Goal: Information Seeking & Learning: Learn about a topic

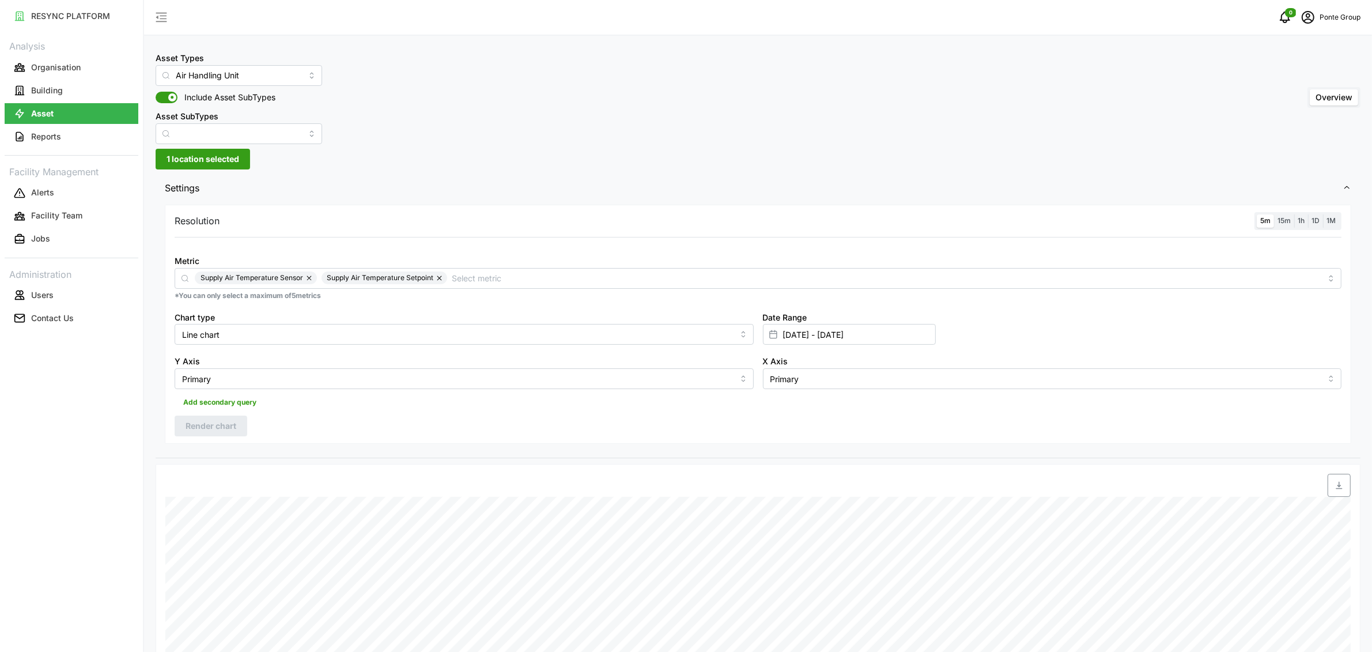
click at [441, 277] on button "button" at bounding box center [440, 277] width 14 height 13
click at [308, 279] on button "button" at bounding box center [310, 277] width 14 height 13
click at [310, 279] on input "Metric" at bounding box center [758, 277] width 1126 height 13
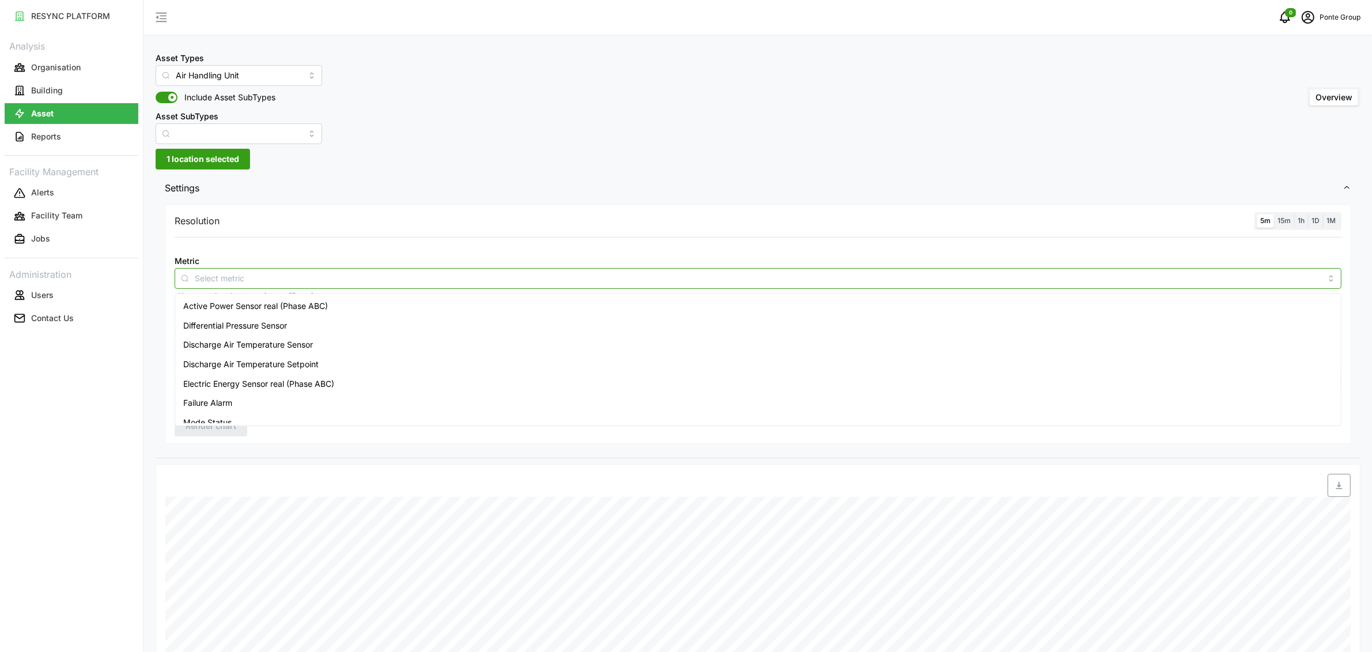
click at [243, 436] on span "On Off Command" at bounding box center [216, 442] width 66 height 13
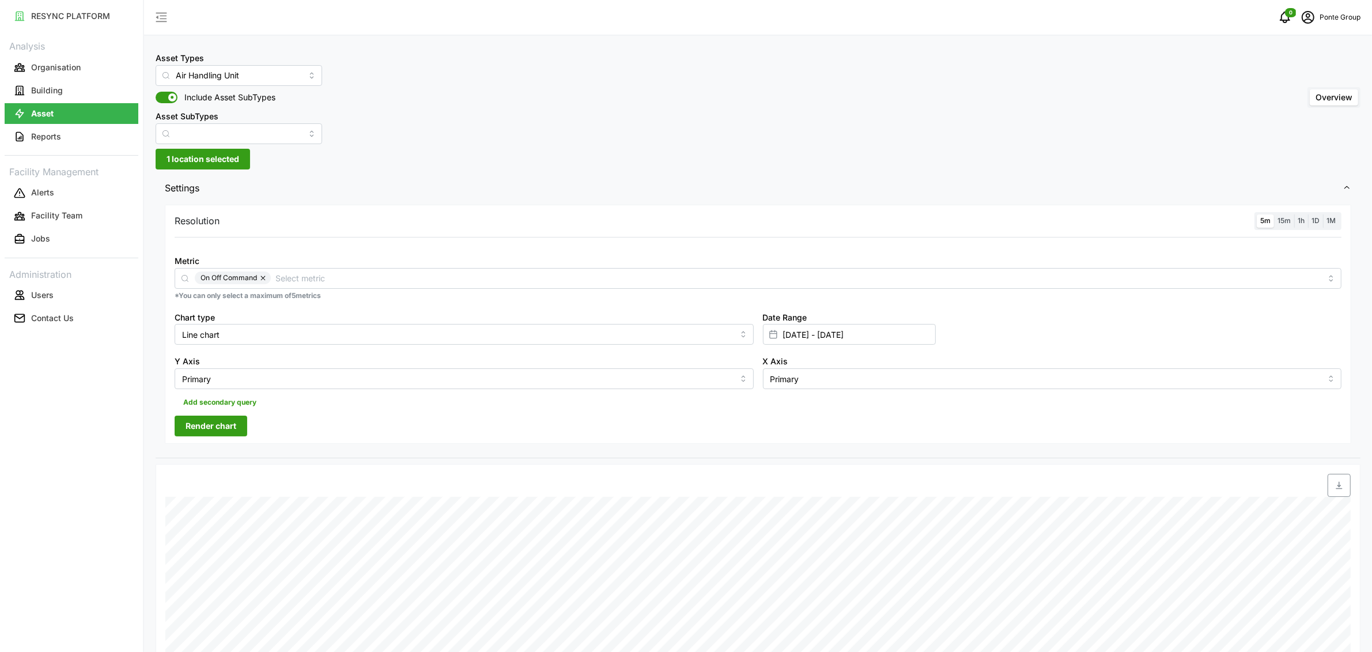
click at [202, 433] on span "Render chart" at bounding box center [211, 426] width 51 height 20
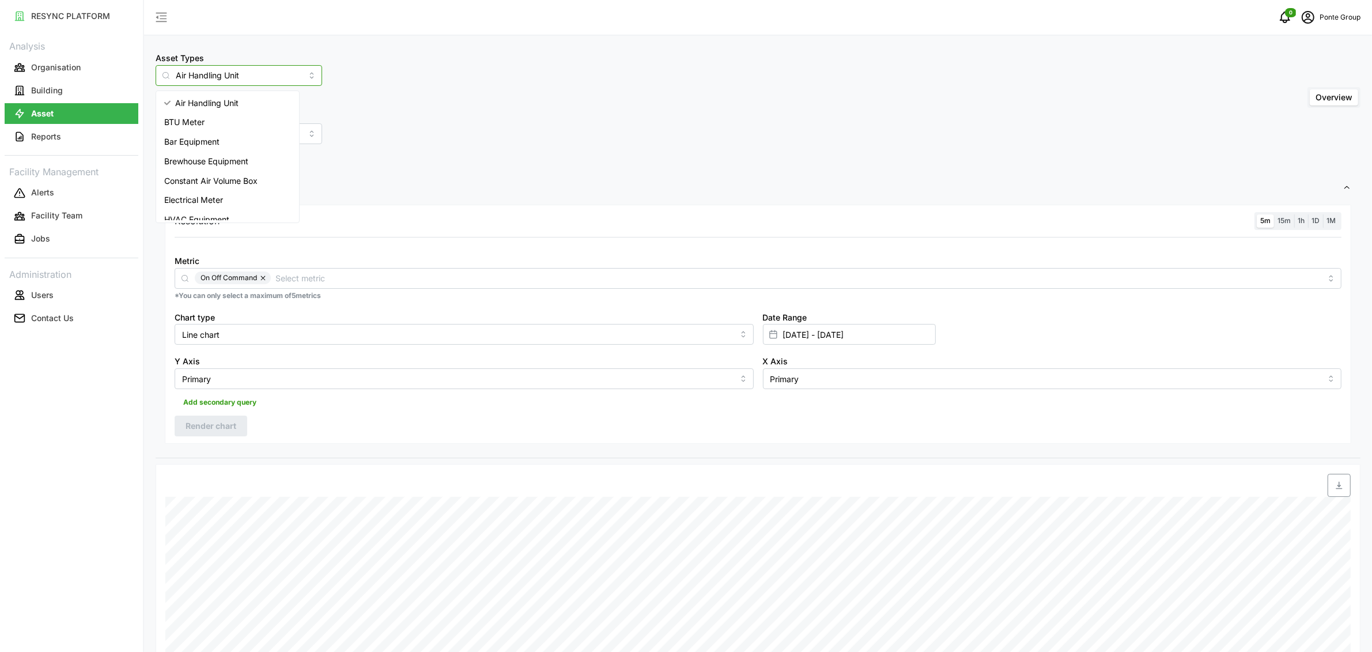
click at [214, 71] on input "Air Handling Unit" at bounding box center [239, 75] width 167 height 21
click at [224, 75] on input "Air Handling Unit" at bounding box center [239, 75] width 167 height 21
click at [201, 206] on body "RESYNC PLATFORM Analysis Organisation Building Asset Reports Facility Managemen…" at bounding box center [686, 326] width 1372 height 652
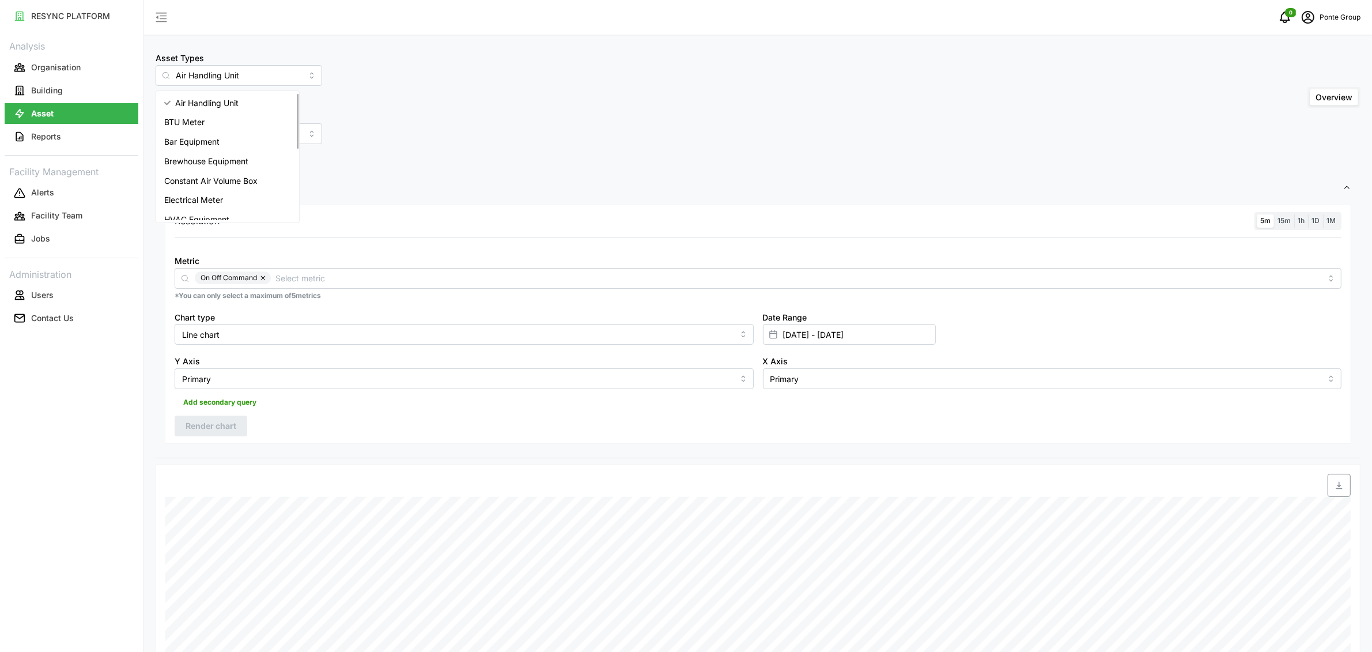
click at [351, 138] on div "Asset Types Air Handling Unit Include Asset SubTypes Asset SubTypes Overview" at bounding box center [758, 97] width 1205 height 93
click at [216, 78] on input "Air Handling Unit" at bounding box center [239, 75] width 167 height 21
click at [209, 187] on span "Variable Air Volume Box" at bounding box center [209, 191] width 90 height 13
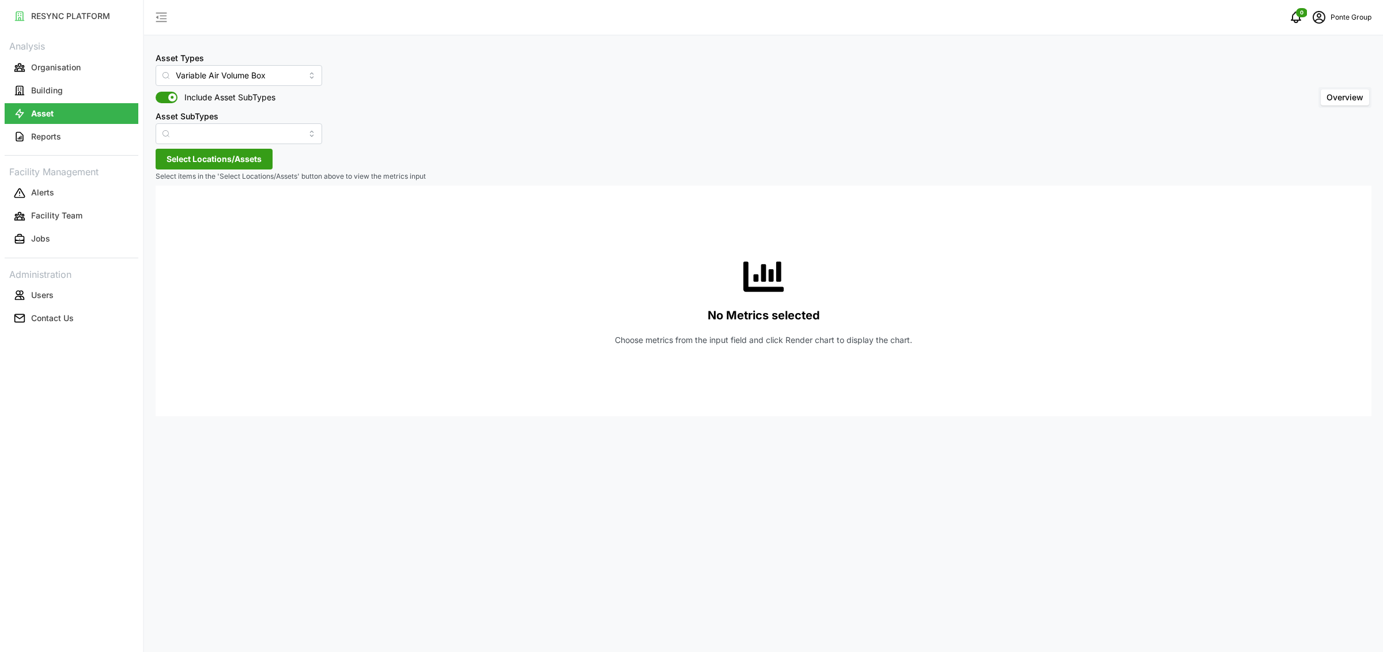
click at [221, 156] on span "Select Locations/Assets" at bounding box center [214, 159] width 95 height 20
click at [188, 213] on div "MBFC" at bounding box center [236, 211] width 140 height 17
click at [188, 214] on span "Select MBFC" at bounding box center [184, 211] width 7 height 7
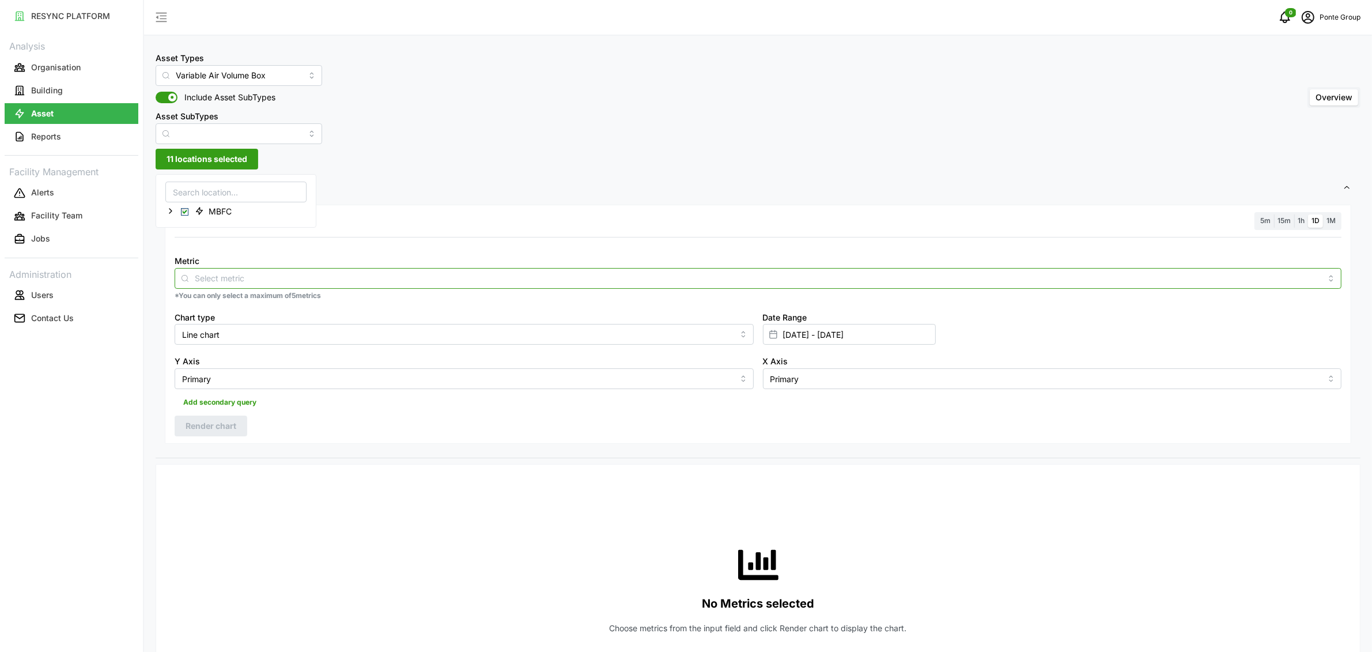
click at [206, 278] on input "Metric" at bounding box center [758, 277] width 1126 height 13
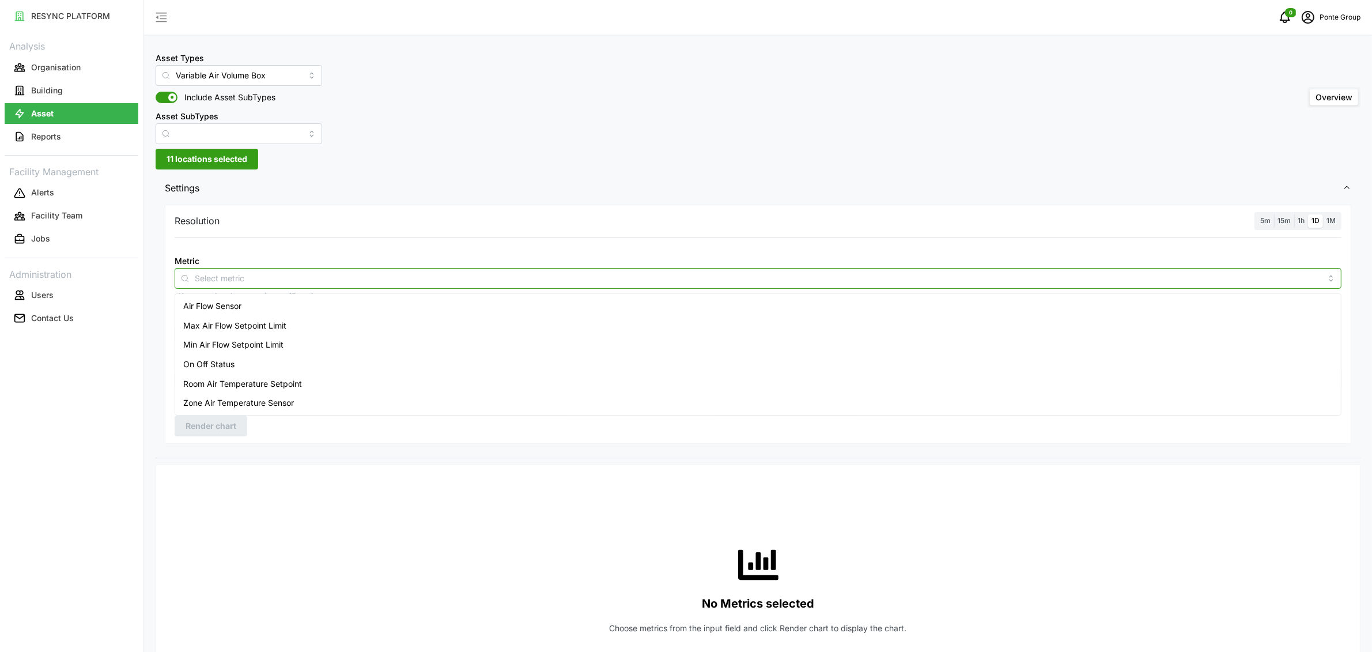
click at [209, 297] on div "Air Flow Sensor" at bounding box center [757, 306] width 1161 height 20
click at [213, 400] on span "Zone Air Temperature Sensor" at bounding box center [238, 402] width 111 height 13
click at [224, 383] on span "Room Air Temperature Setpoint" at bounding box center [242, 383] width 119 height 13
click at [258, 277] on button "button" at bounding box center [259, 277] width 14 height 13
click at [1302, 219] on span "1h" at bounding box center [1301, 220] width 7 height 9
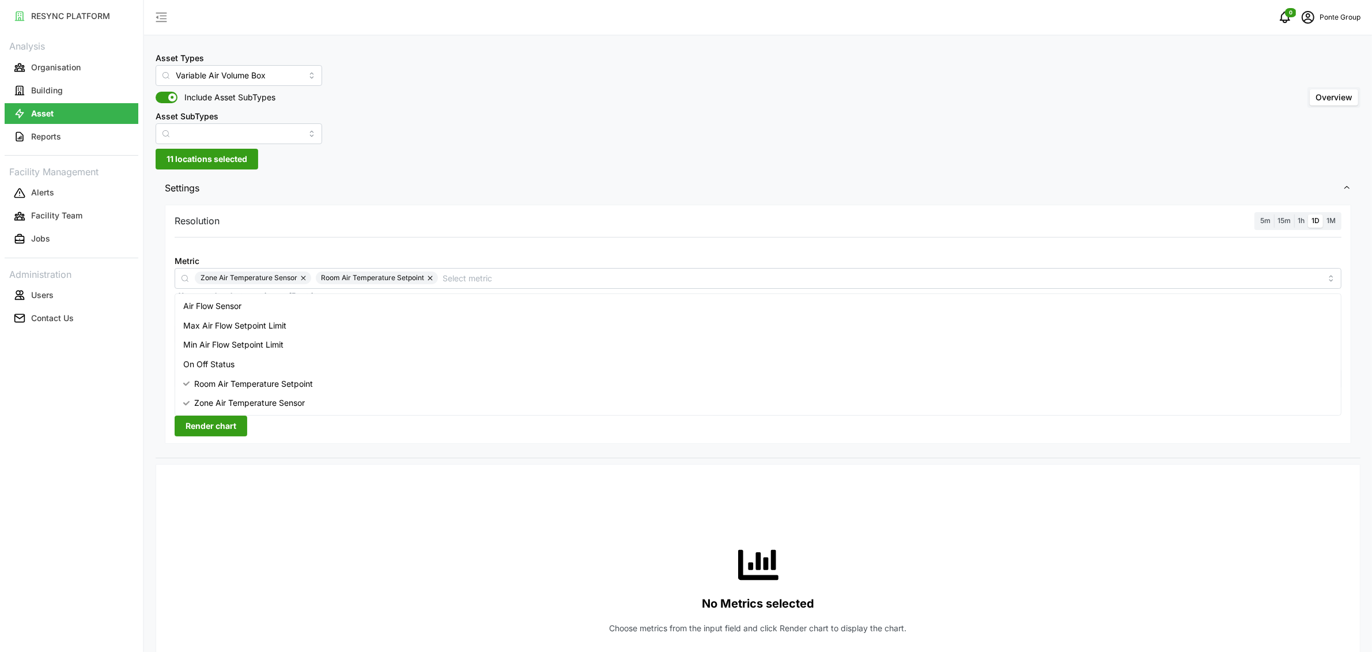
click at [1294, 214] on input "1h" at bounding box center [1294, 214] width 0 height 0
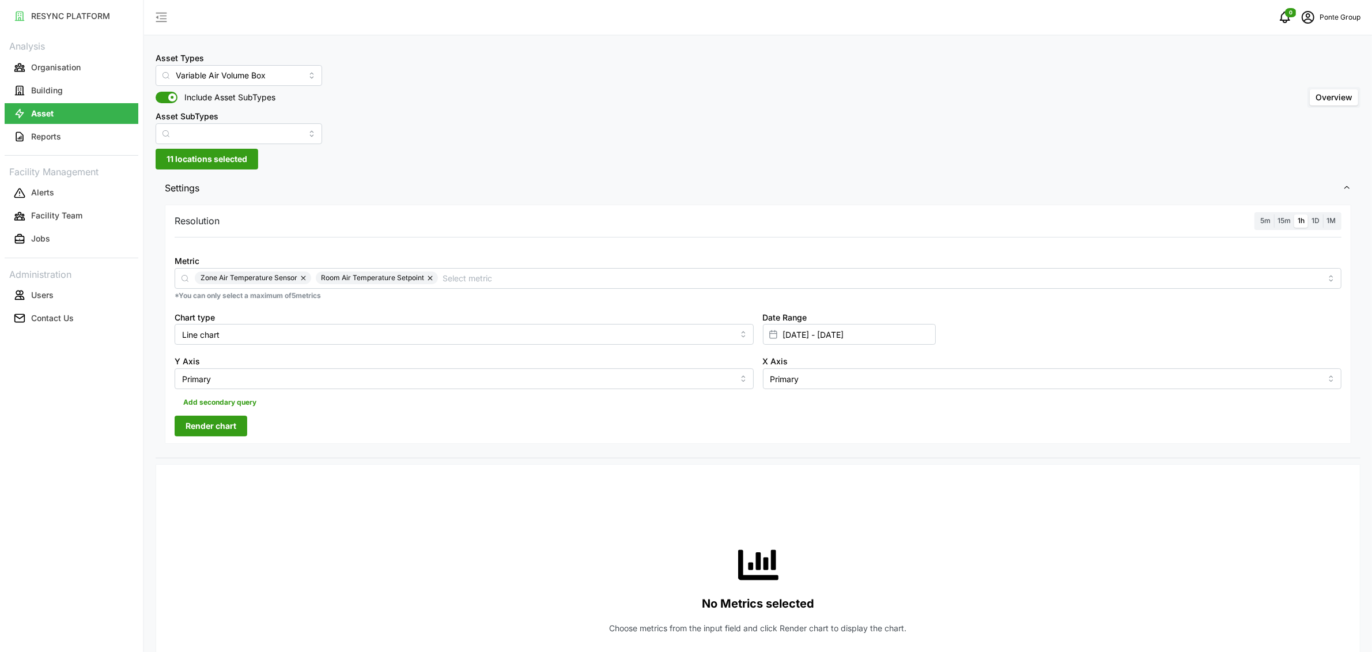
click at [256, 419] on div "Resolution 5m 15m 1h 1D 1M Metric Zone Air Temperature Sensor Room Air Temperat…" at bounding box center [758, 324] width 1186 height 239
click at [215, 429] on span "Render chart" at bounding box center [211, 426] width 51 height 20
click at [264, 79] on input "Variable Air Volume Box" at bounding box center [239, 75] width 167 height 21
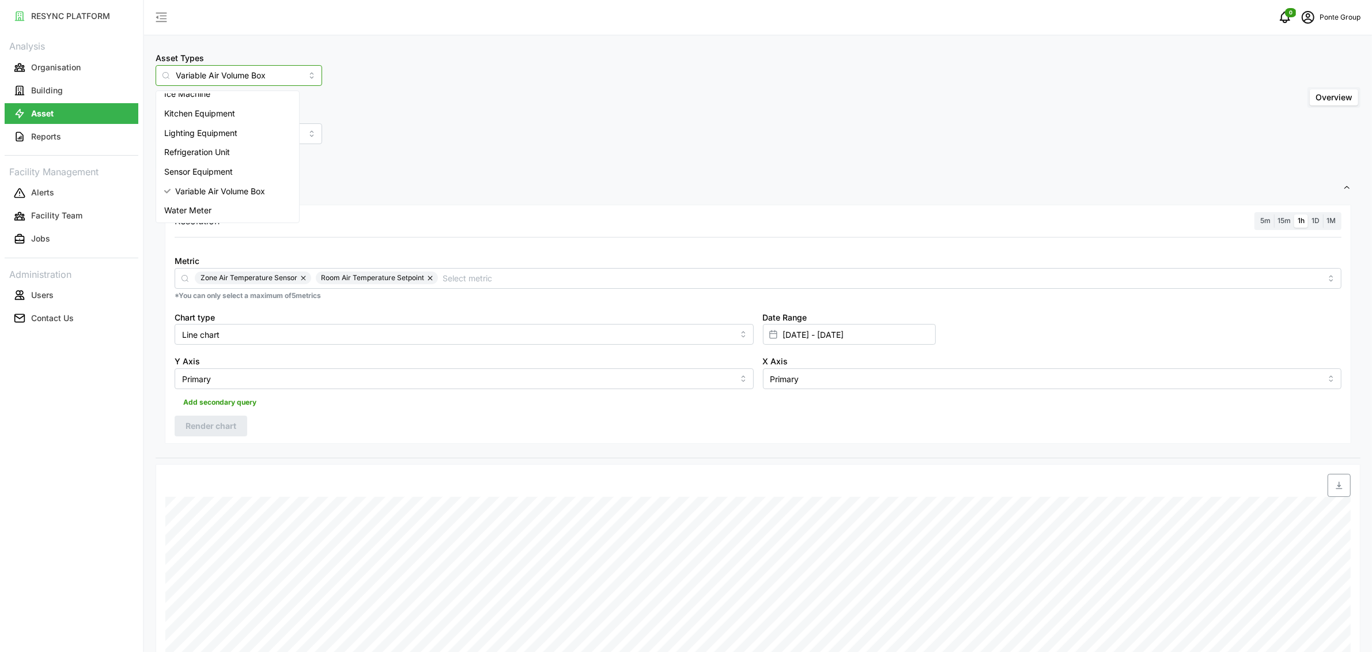
click at [191, 210] on span "Water Meter" at bounding box center [187, 210] width 47 height 13
type input "Water Meter"
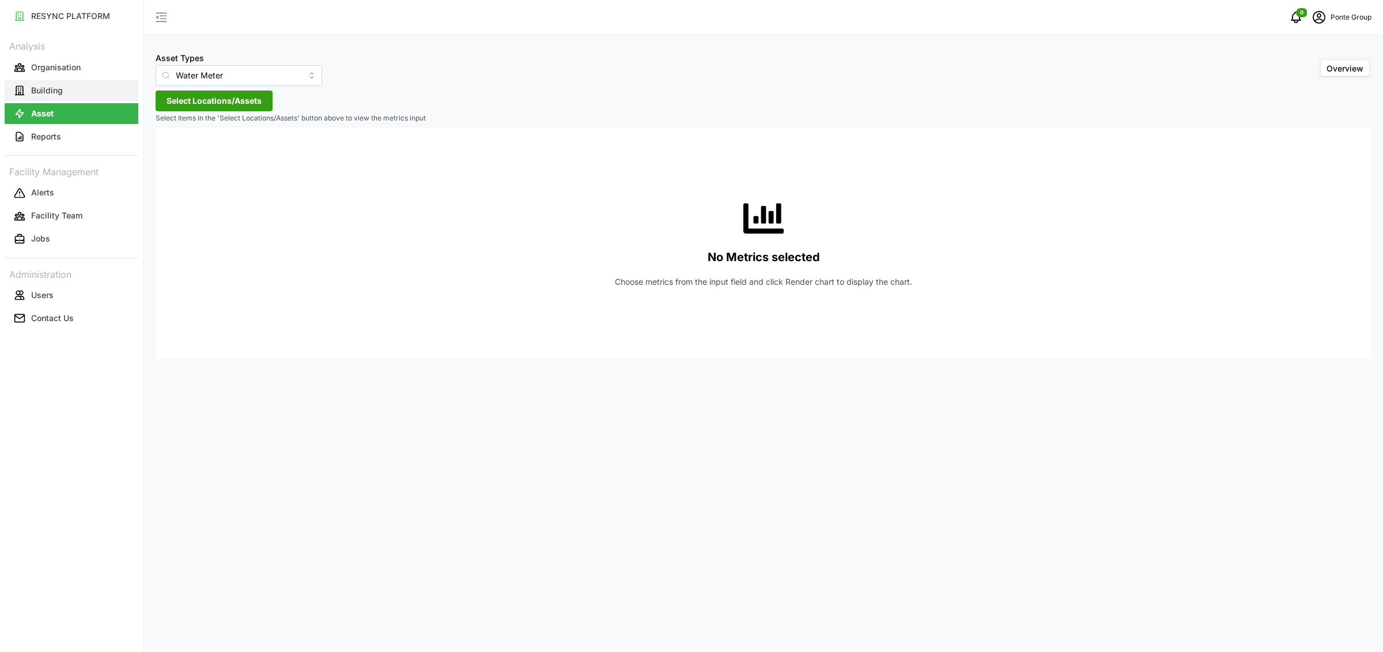
click at [96, 83] on button "Building" at bounding box center [72, 90] width 134 height 21
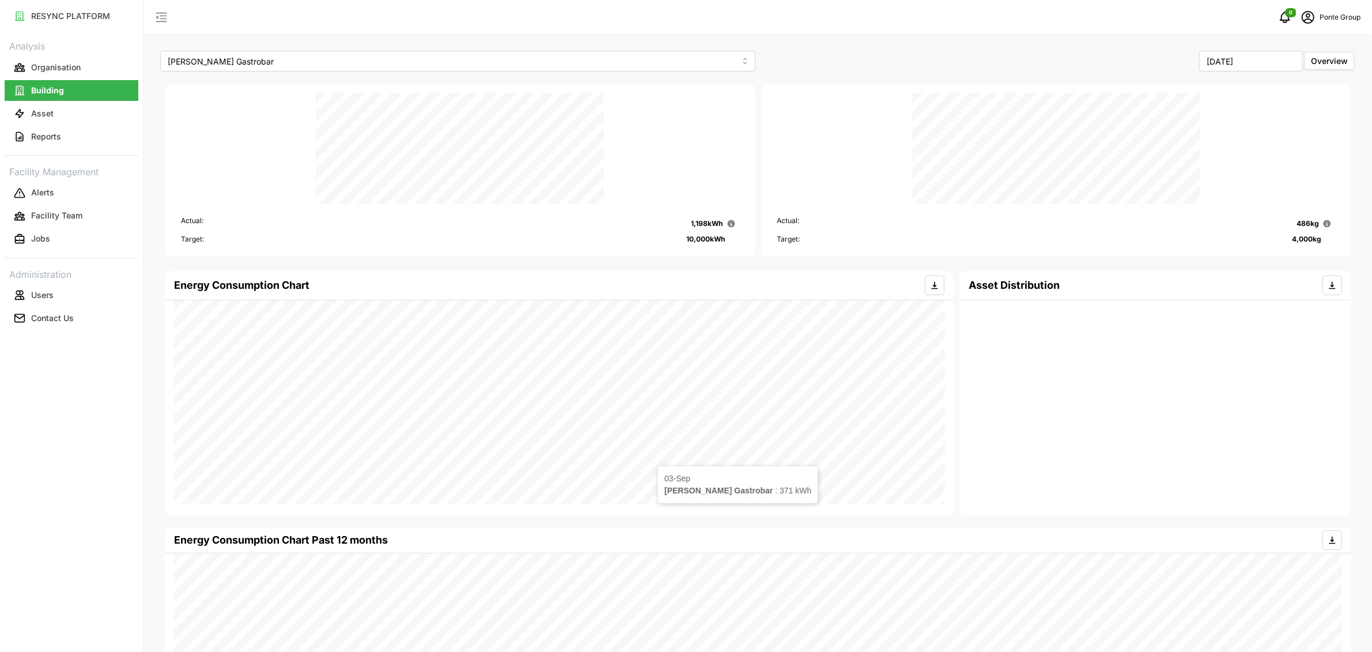
scroll to position [316, 0]
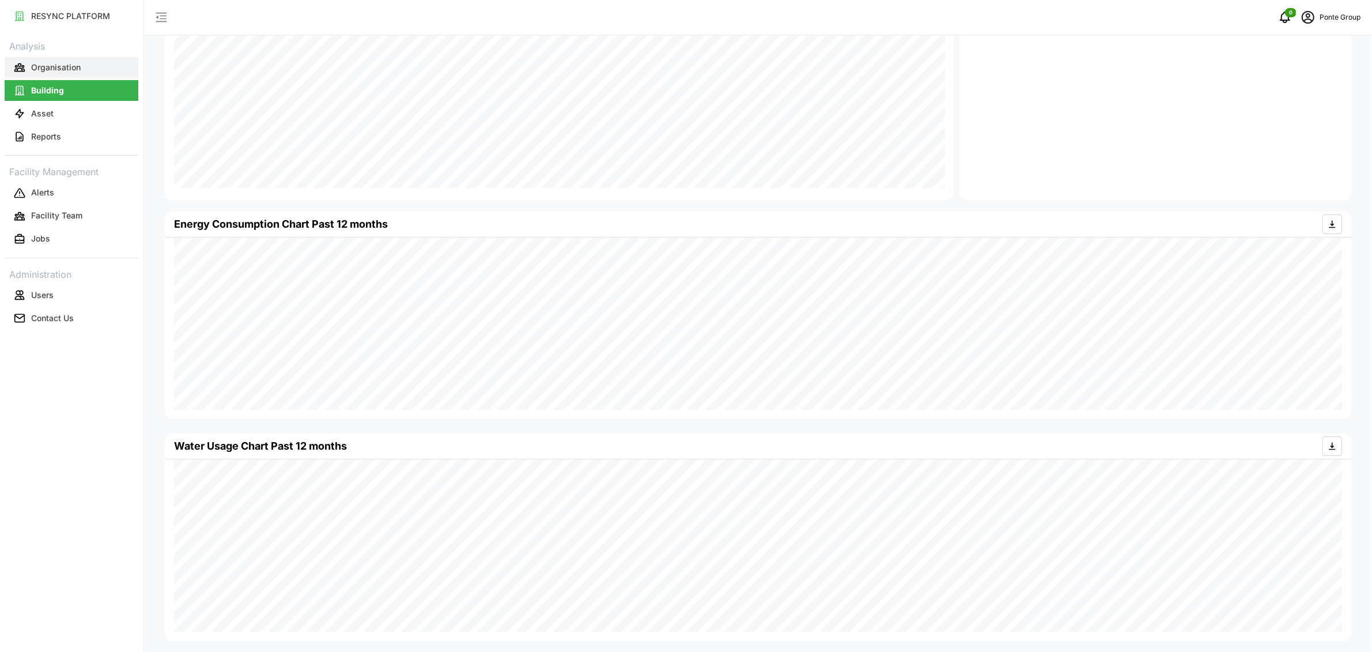
click at [77, 67] on p "Organisation" at bounding box center [56, 68] width 50 height 12
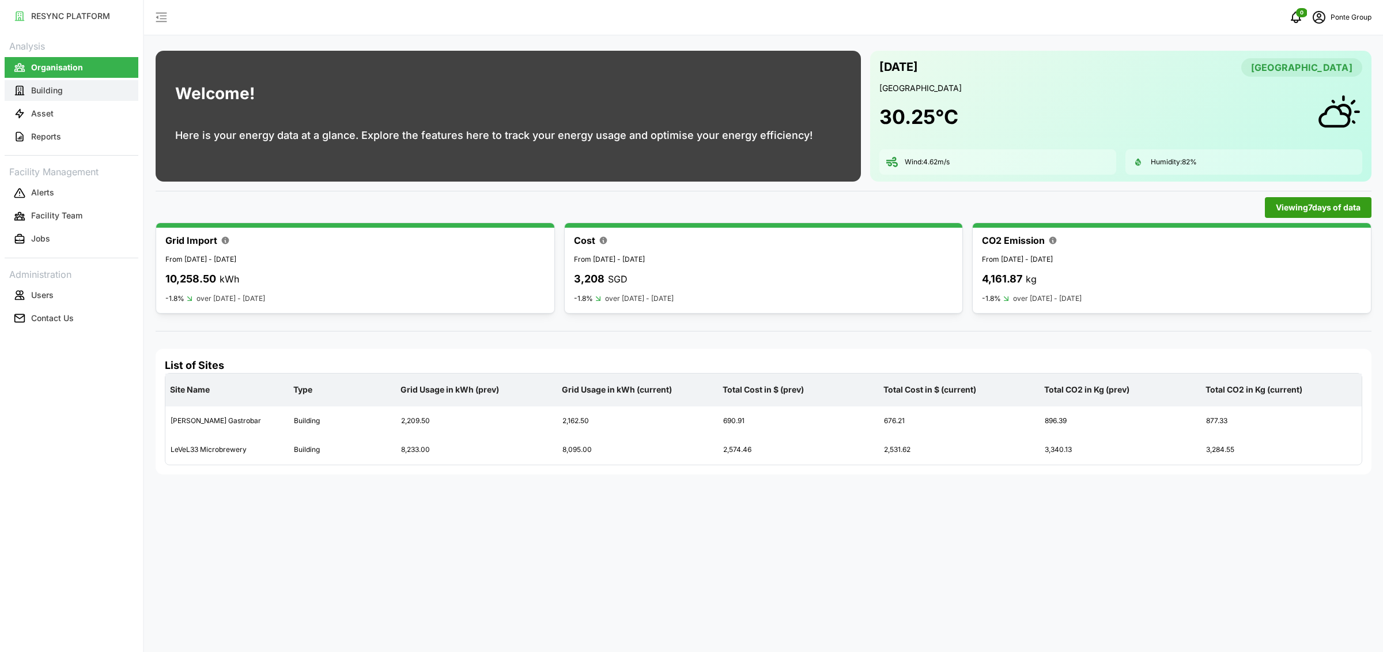
click at [96, 90] on button "Building" at bounding box center [72, 90] width 134 height 21
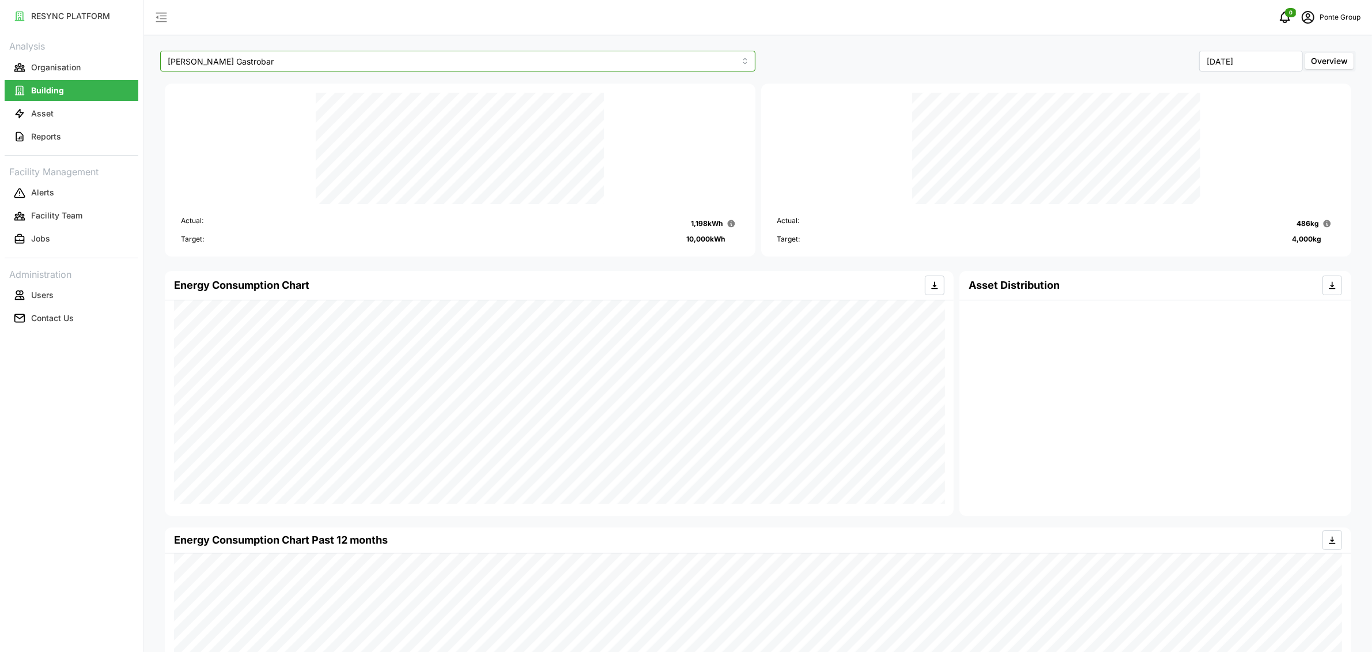
click at [301, 55] on input "[PERSON_NAME] Gastrobar" at bounding box center [457, 61] width 595 height 21
click at [270, 103] on div "LeVeL33 Microbrewery" at bounding box center [457, 109] width 589 height 20
type input "LeVeL33 Microbrewery"
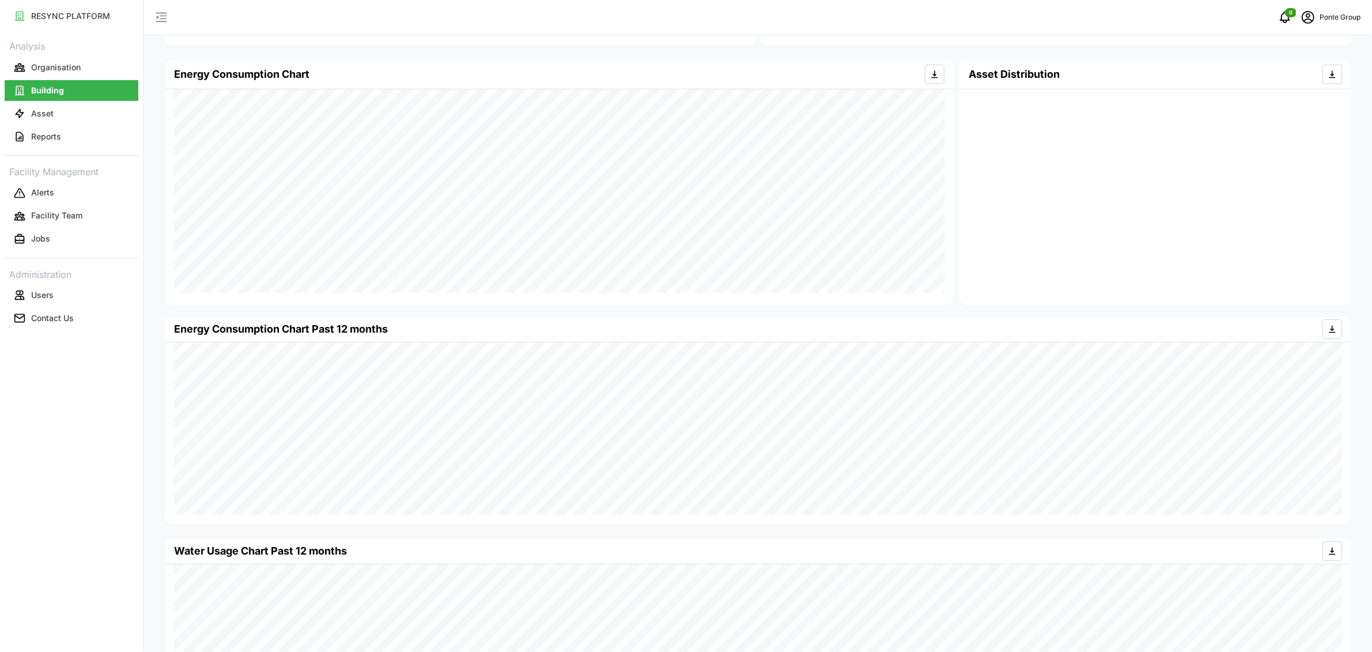
scroll to position [316, 0]
